Goal: Navigation & Orientation: Find specific page/section

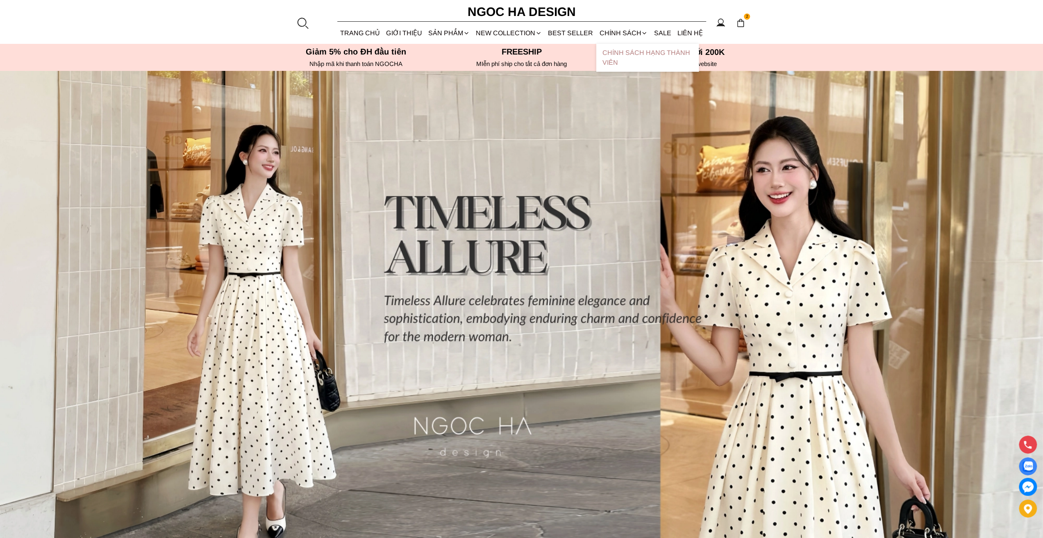
click at [626, 58] on link "Chính sách hạng thành viên" at bounding box center [647, 58] width 102 height 28
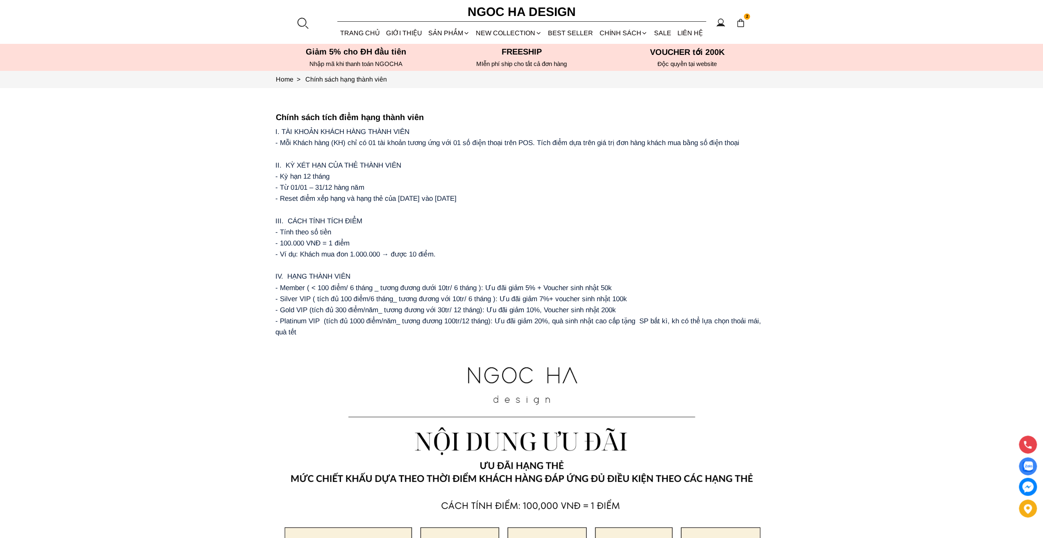
click at [541, 13] on h6 "Ngoc Ha Design" at bounding box center [521, 12] width 123 height 20
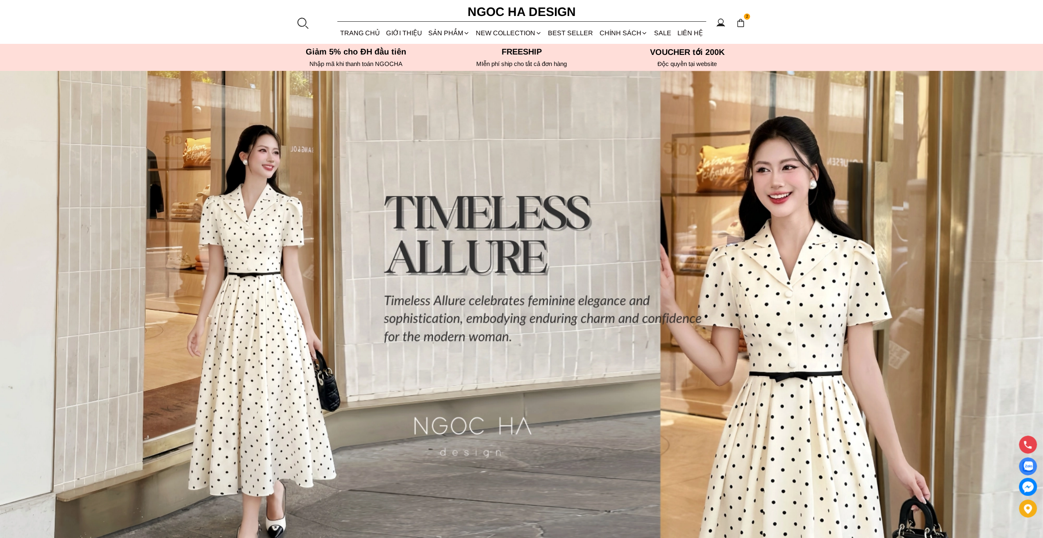
click at [528, 16] on h6 "Ngoc Ha Design" at bounding box center [521, 12] width 123 height 20
click at [222, 537] on img at bounding box center [521, 332] width 1043 height 522
